Goal: Information Seeking & Learning: Learn about a topic

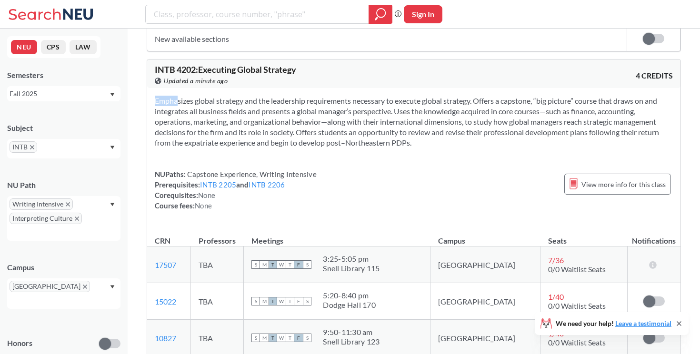
scroll to position [1563, 0]
click at [169, 64] on span "INTB 4202 : Executing Global Strategy" at bounding box center [225, 69] width 141 height 10
copy span "INTB"
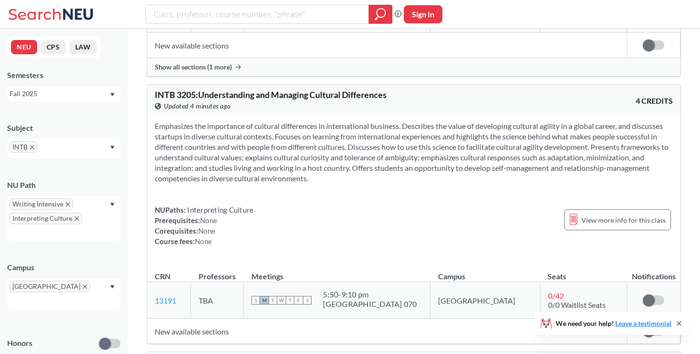
scroll to position [1450, 0]
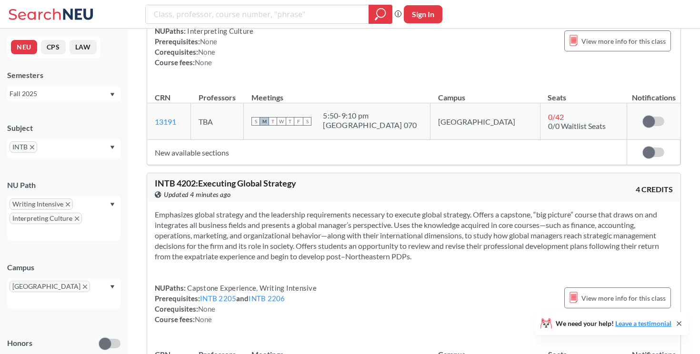
click at [70, 205] on span "Writing Intensive" at bounding box center [41, 204] width 63 height 11
click at [69, 204] on icon "X to remove pill" at bounding box center [68, 204] width 4 height 4
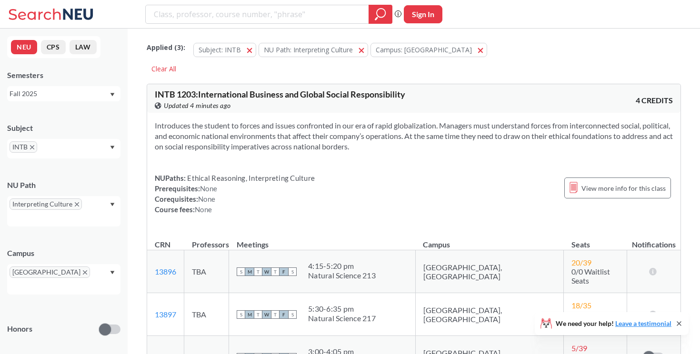
click at [117, 202] on div "Interpreting Culture" at bounding box center [63, 211] width 113 height 30
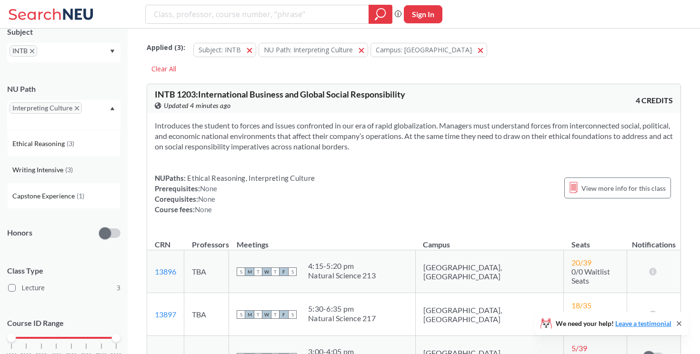
scroll to position [98, 0]
click at [66, 198] on span "Capstone Experience" at bounding box center [44, 195] width 64 height 10
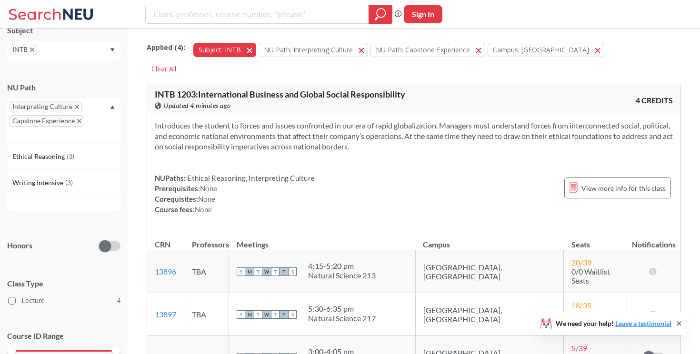
click at [244, 54] on button "Subject: INTB INTB" at bounding box center [224, 50] width 63 height 14
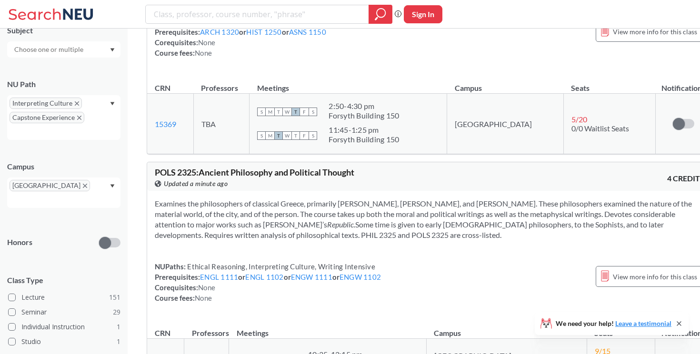
scroll to position [16858, 0]
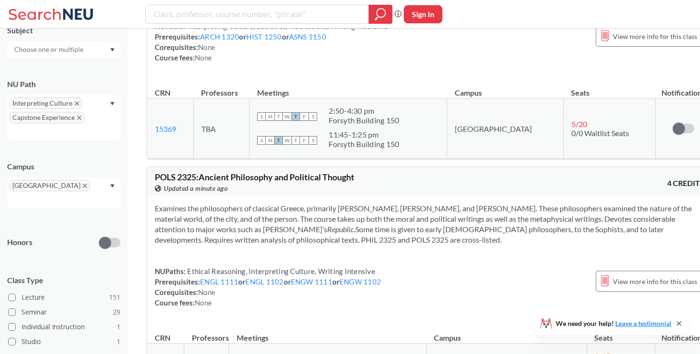
click at [171, 172] on span "POLS 2325 : Ancient Philosophy and Political Thought" at bounding box center [255, 177] width 200 height 10
drag, startPoint x: 171, startPoint y: 64, endPoint x: 192, endPoint y: 65, distance: 20.5
click at [192, 172] on span "POLS 2325 : Ancient Philosophy and Political Thought" at bounding box center [255, 177] width 200 height 10
copy span "POLS 2325"
click at [190, 172] on span "POLS 2325 : Ancient Philosophy and Political Thought" at bounding box center [255, 177] width 200 height 10
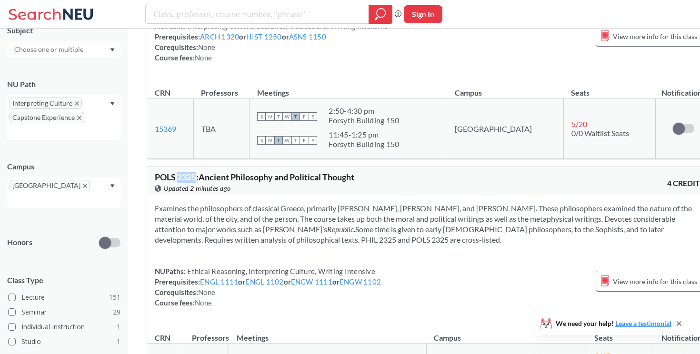
click at [190, 172] on span "POLS 2325 : Ancient Philosophy and Political Thought" at bounding box center [255, 177] width 200 height 10
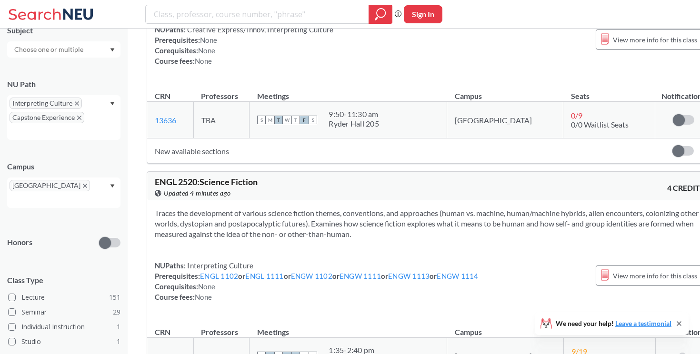
scroll to position [21146, 0]
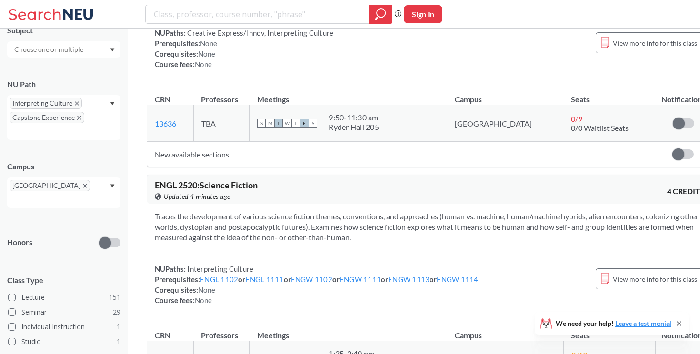
click at [169, 180] on span "ENGL 2520 : Science Fiction" at bounding box center [206, 185] width 103 height 10
drag, startPoint x: 169, startPoint y: 54, endPoint x: 191, endPoint y: 54, distance: 21.9
click at [191, 180] on span "ENGL 2520 : Science Fiction" at bounding box center [206, 185] width 103 height 10
click at [187, 180] on span "ENGL 2520 : Science Fiction" at bounding box center [206, 185] width 103 height 10
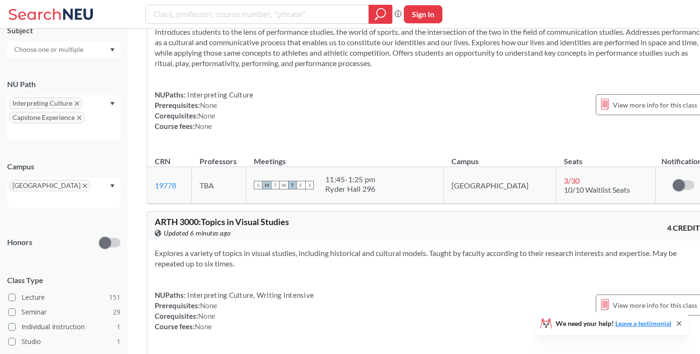
scroll to position [21781, 0]
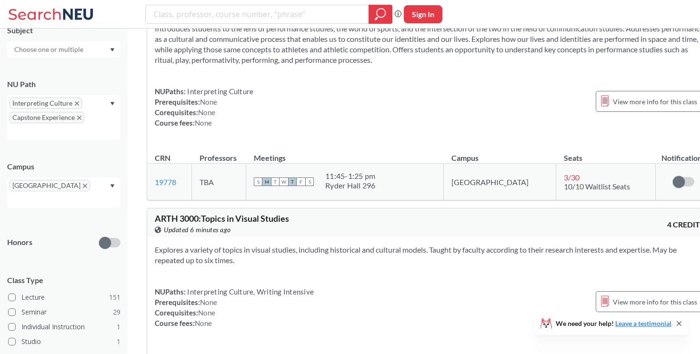
click at [166, 213] on span "ARTH 3000 : Topics in Visual Studies" at bounding box center [222, 218] width 134 height 10
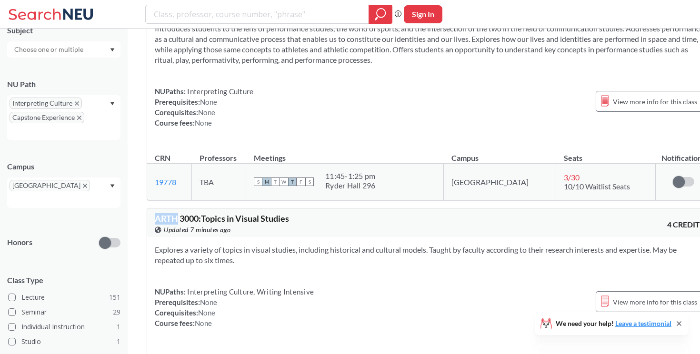
copy span "ARTH"
click at [185, 213] on span "ARTH 3000 : Topics in Visual Studies" at bounding box center [222, 218] width 134 height 10
copy span "3000"
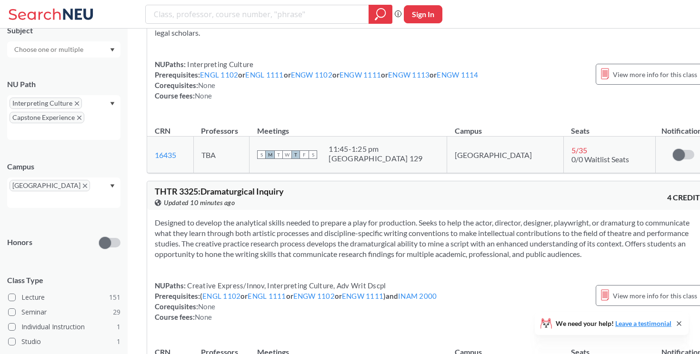
scroll to position [23695, 0]
click at [532, 181] on div "THTR 3325 : Dramaturgical Inquiry View this course on Banner. Updated 10 minute…" at bounding box center [429, 195] width 565 height 29
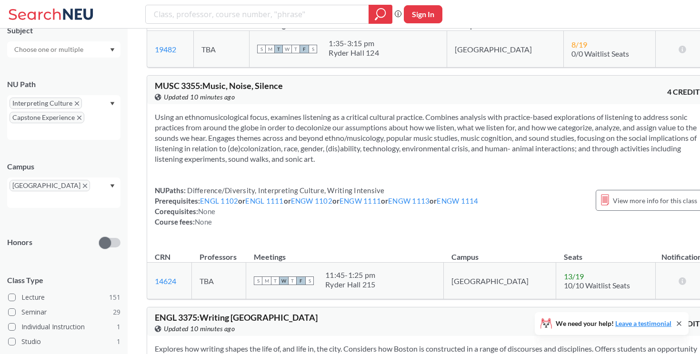
scroll to position [24265, 0]
